Goal: Transaction & Acquisition: Obtain resource

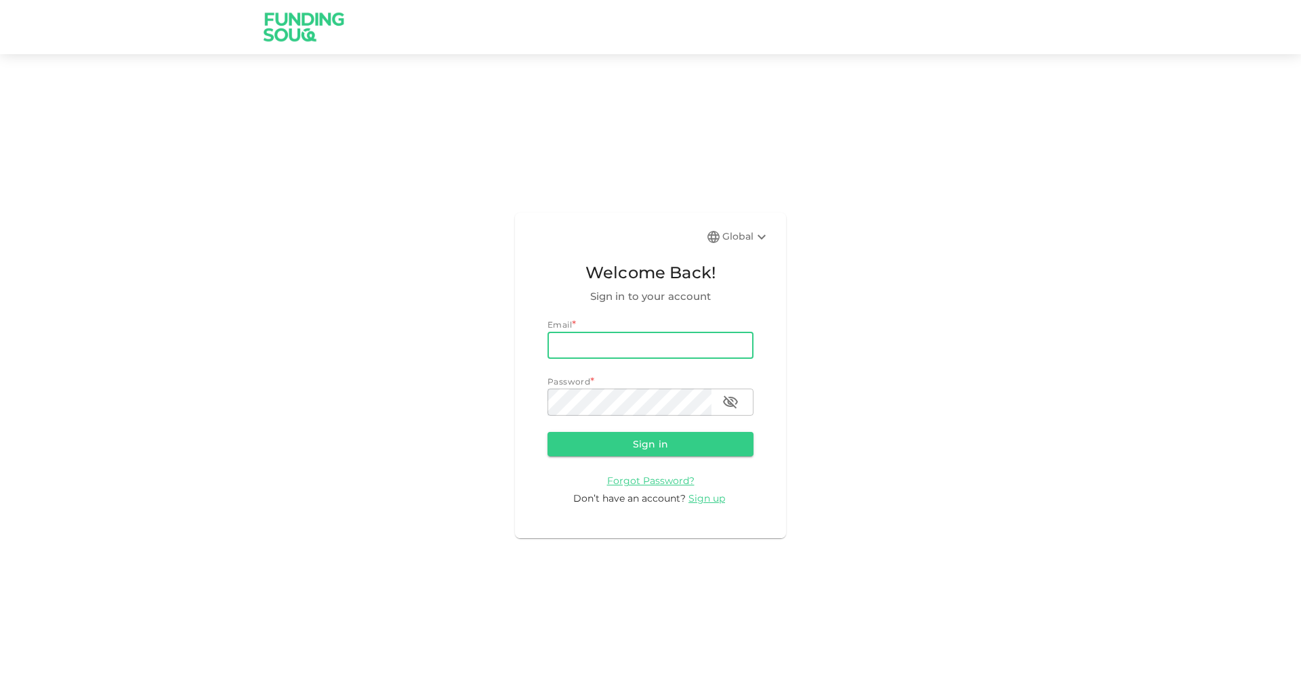
click at [619, 348] on input "email" at bounding box center [650, 345] width 206 height 27
type input "[DOMAIN_NAME][EMAIL_ADDRESS][DOMAIN_NAME]"
click at [547, 432] on button "Sign in" at bounding box center [650, 444] width 206 height 24
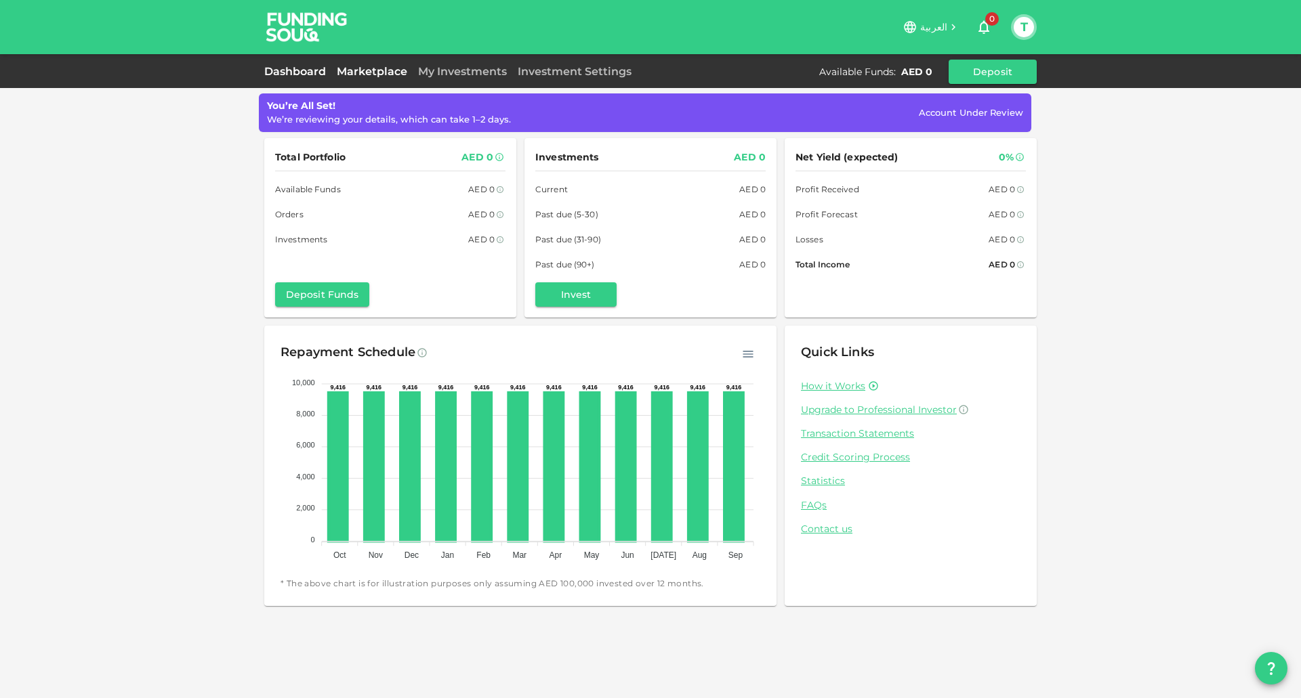
click at [368, 70] on link "Marketplace" at bounding box center [371, 71] width 81 height 13
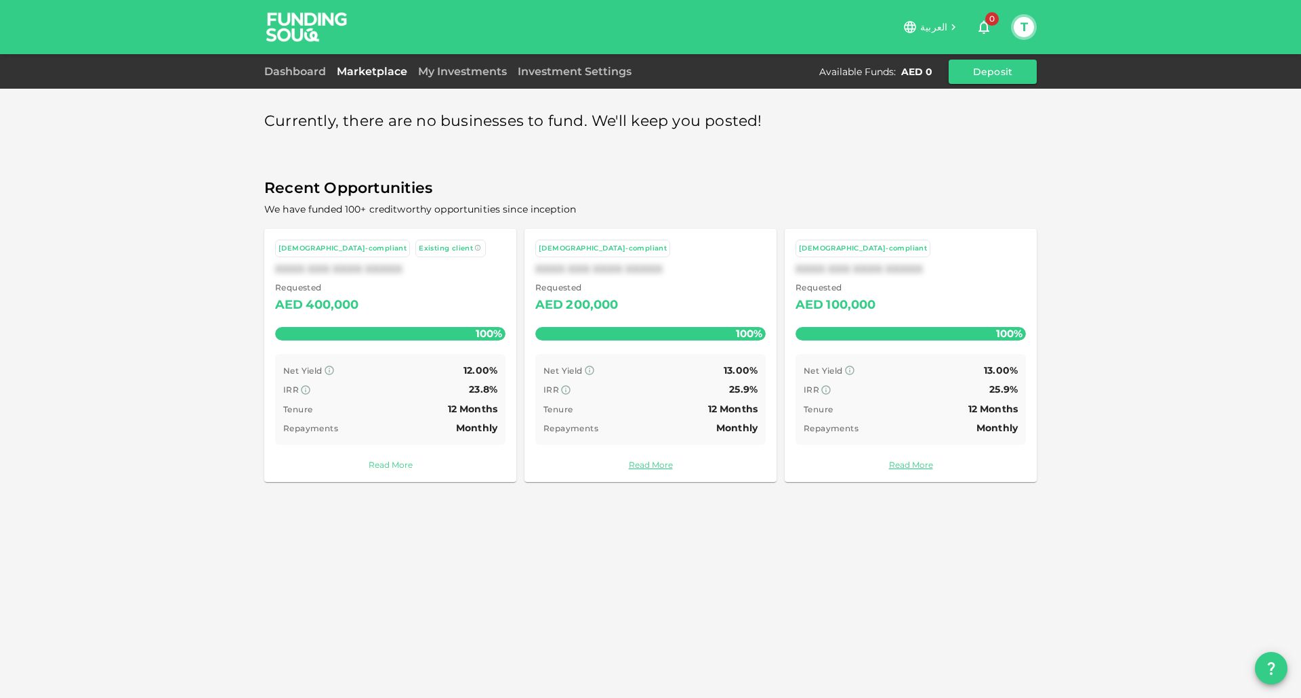
click at [396, 466] on link "Read More" at bounding box center [390, 465] width 230 height 13
click at [1028, 33] on button "T" at bounding box center [1023, 27] width 20 height 20
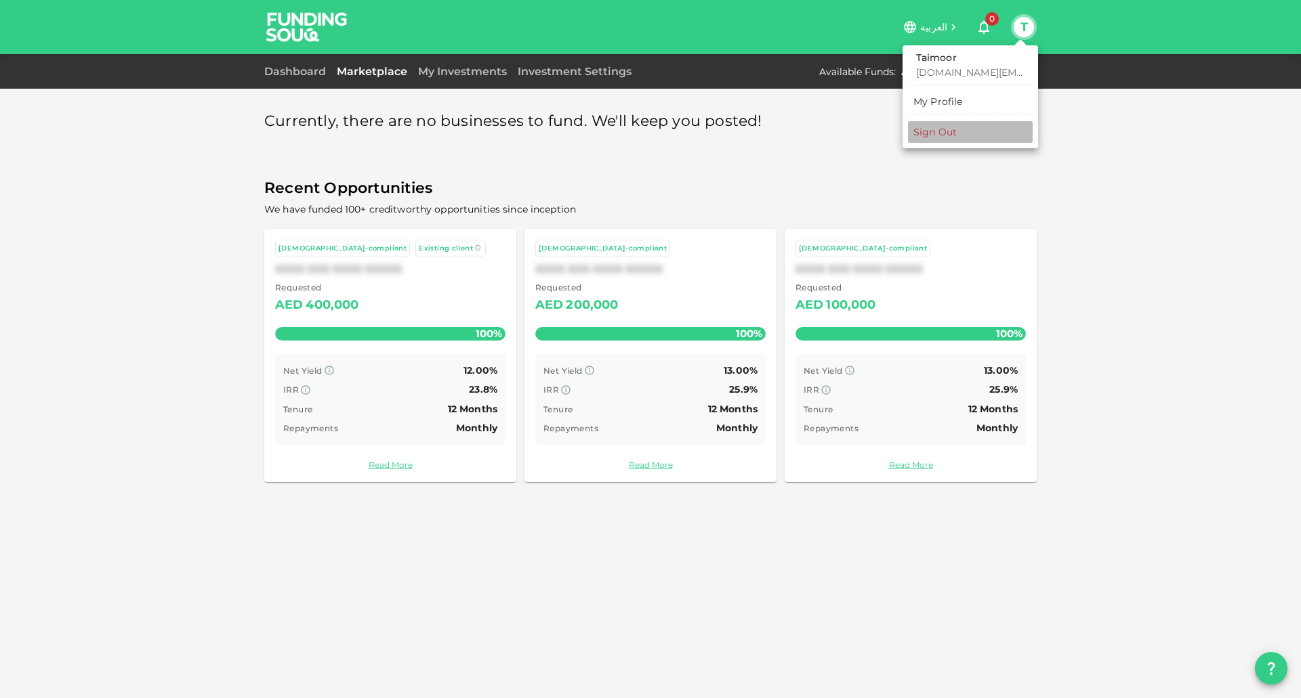
click at [946, 135] on div "Sign Out" at bounding box center [934, 132] width 43 height 14
